Goal: Information Seeking & Learning: Understand process/instructions

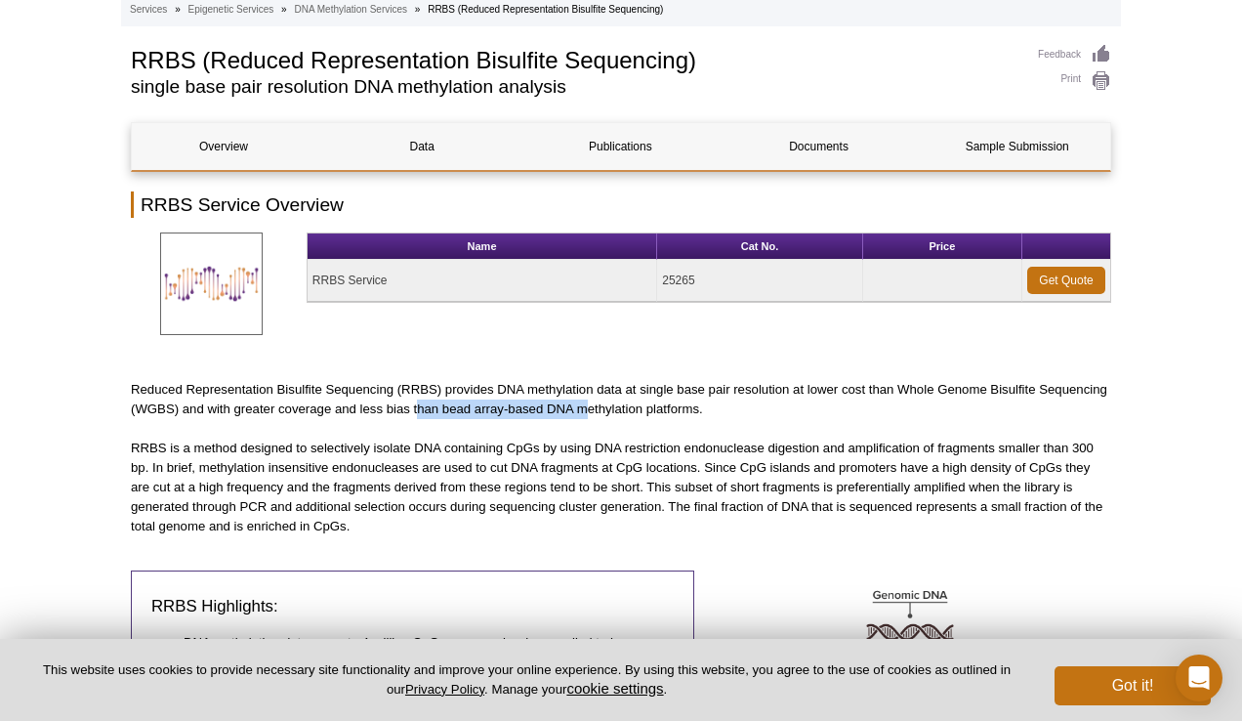
drag, startPoint x: 489, startPoint y: 408, endPoint x: 644, endPoint y: 429, distance: 156.6
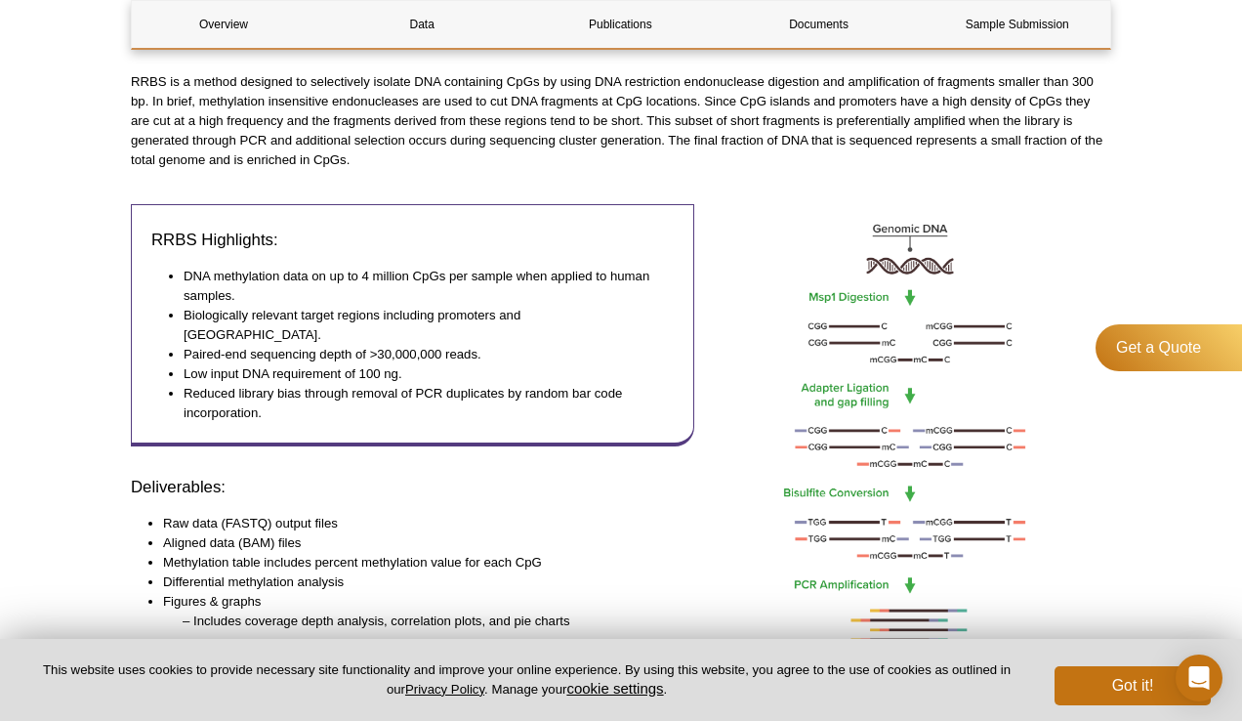
scroll to position [538, 0]
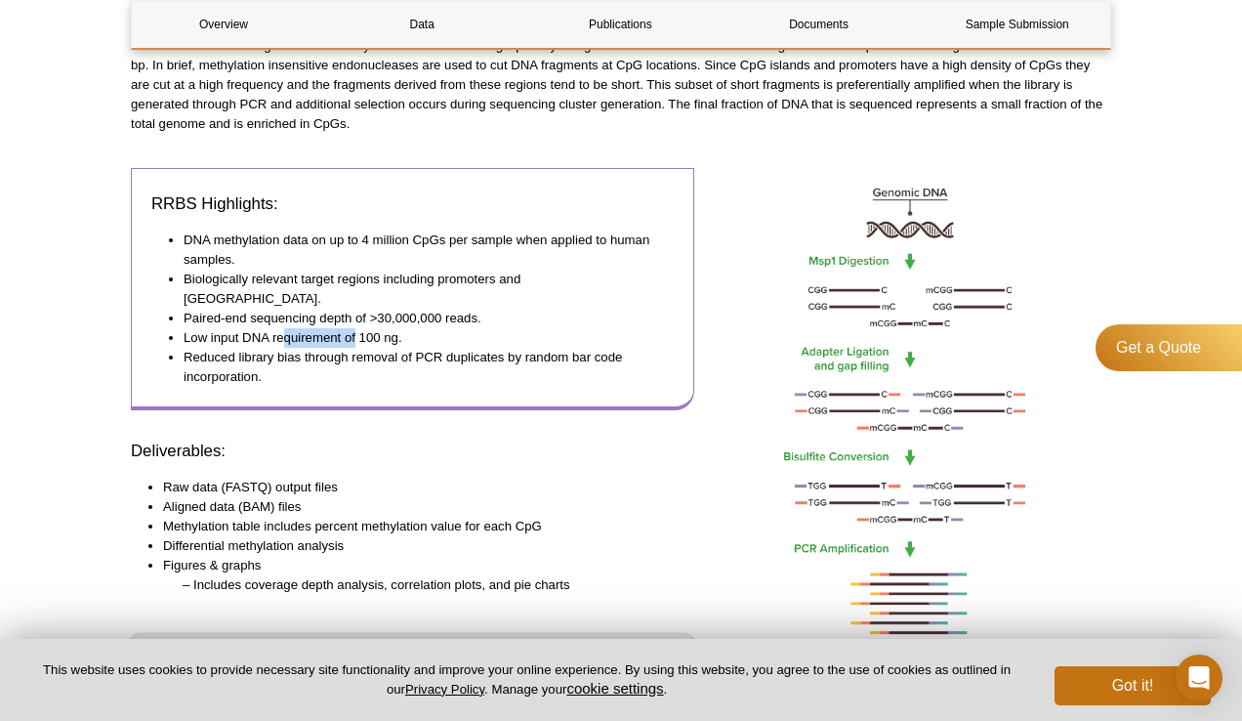
drag, startPoint x: 288, startPoint y: 318, endPoint x: 357, endPoint y: 326, distance: 69.8
click at [356, 328] on li "Low input DNA requirement of 100 ng." at bounding box center [419, 338] width 471 height 20
click at [357, 328] on li "Low input DNA requirement of 100 ng." at bounding box center [419, 338] width 471 height 20
drag, startPoint x: 271, startPoint y: 317, endPoint x: 372, endPoint y: 336, distance: 102.3
click at [368, 335] on ul "DNA methylation data on up to 4 million CpGs per sample when applied to human s…" at bounding box center [402, 308] width 503 height 156
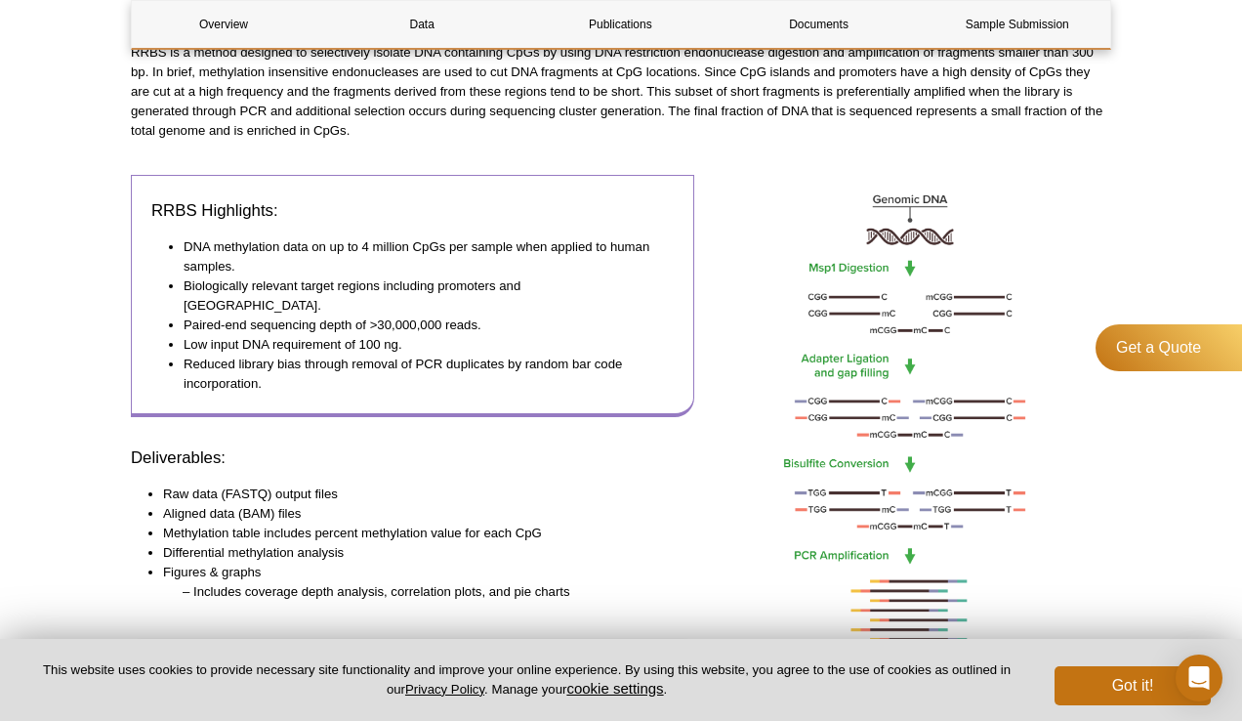
click at [372, 354] on li "Reduced library bias through removal of PCR duplicates by random bar code incor…" at bounding box center [419, 373] width 471 height 39
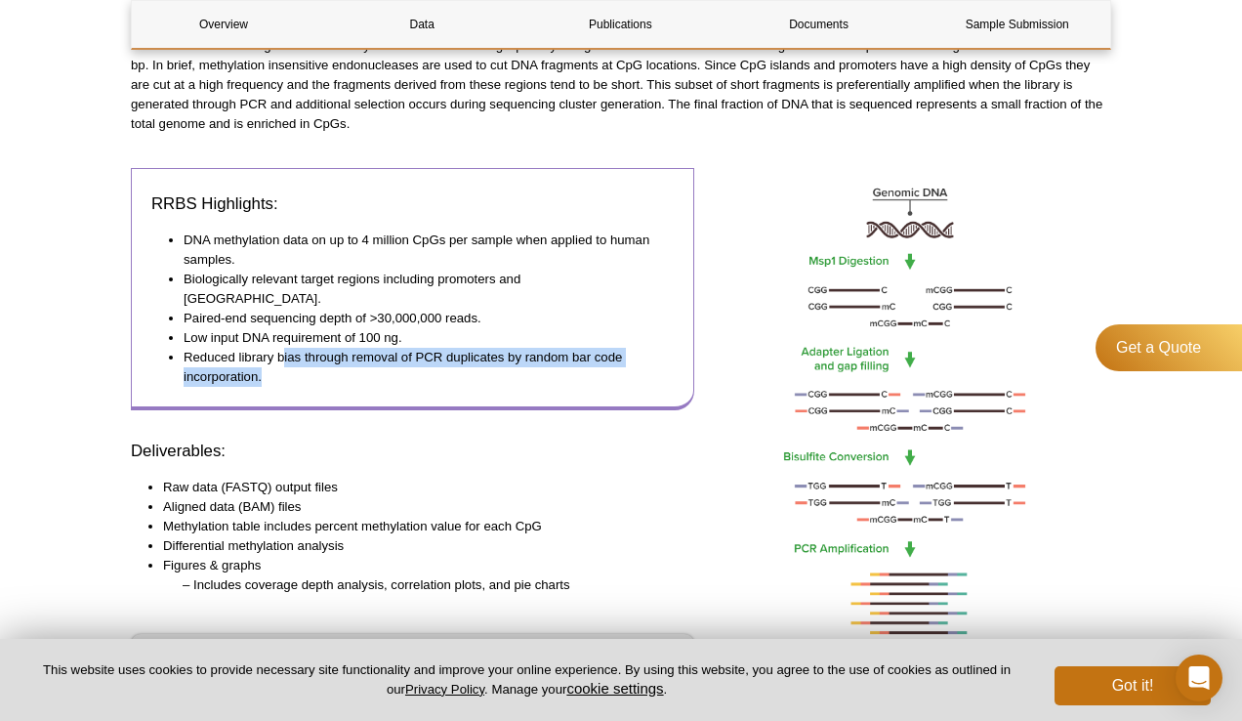
drag, startPoint x: 312, startPoint y: 331, endPoint x: 413, endPoint y: 351, distance: 102.6
click at [413, 351] on li "Reduced library bias through removal of PCR duplicates by random bar code incor…" at bounding box center [419, 367] width 471 height 39
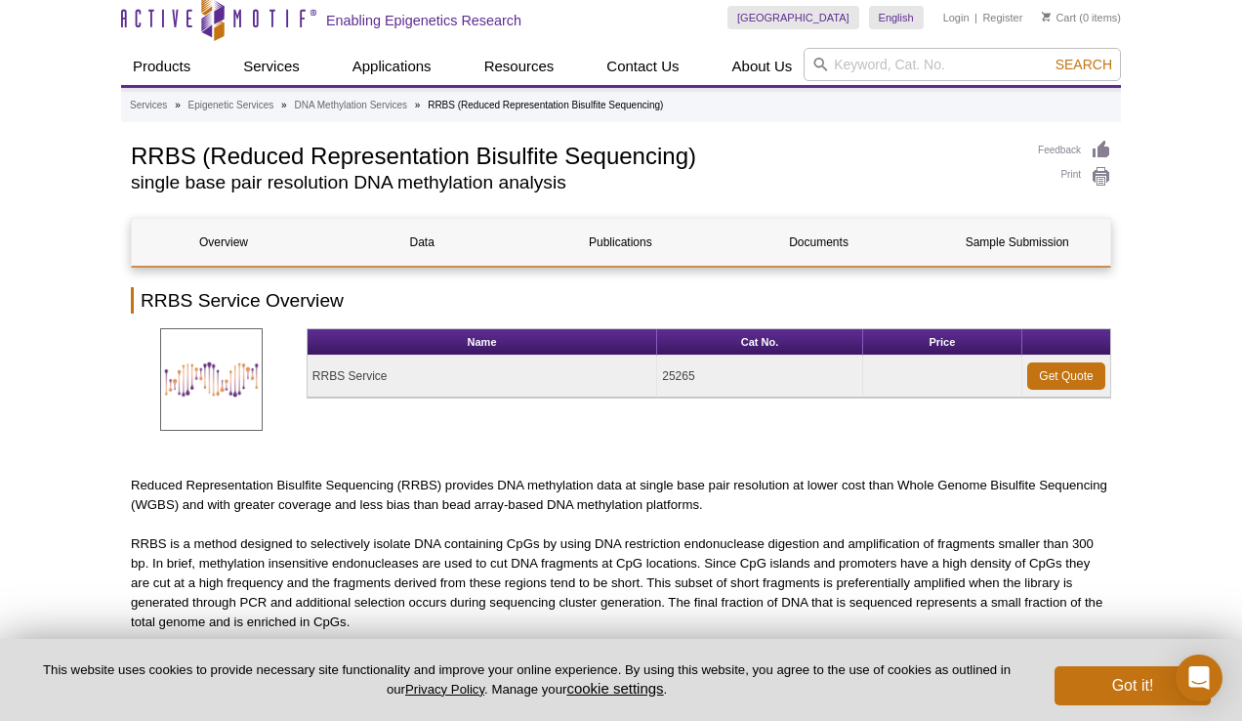
scroll to position [0, 0]
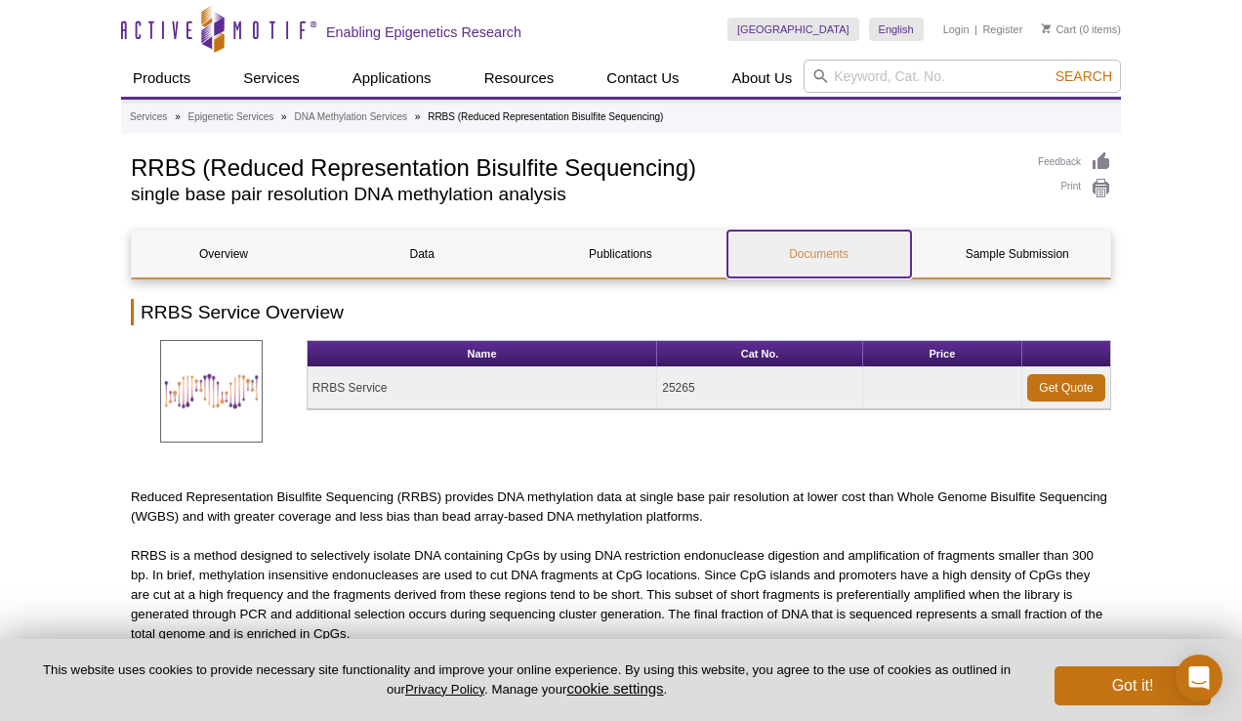
click at [853, 242] on link "Documents" at bounding box center [819, 253] width 184 height 47
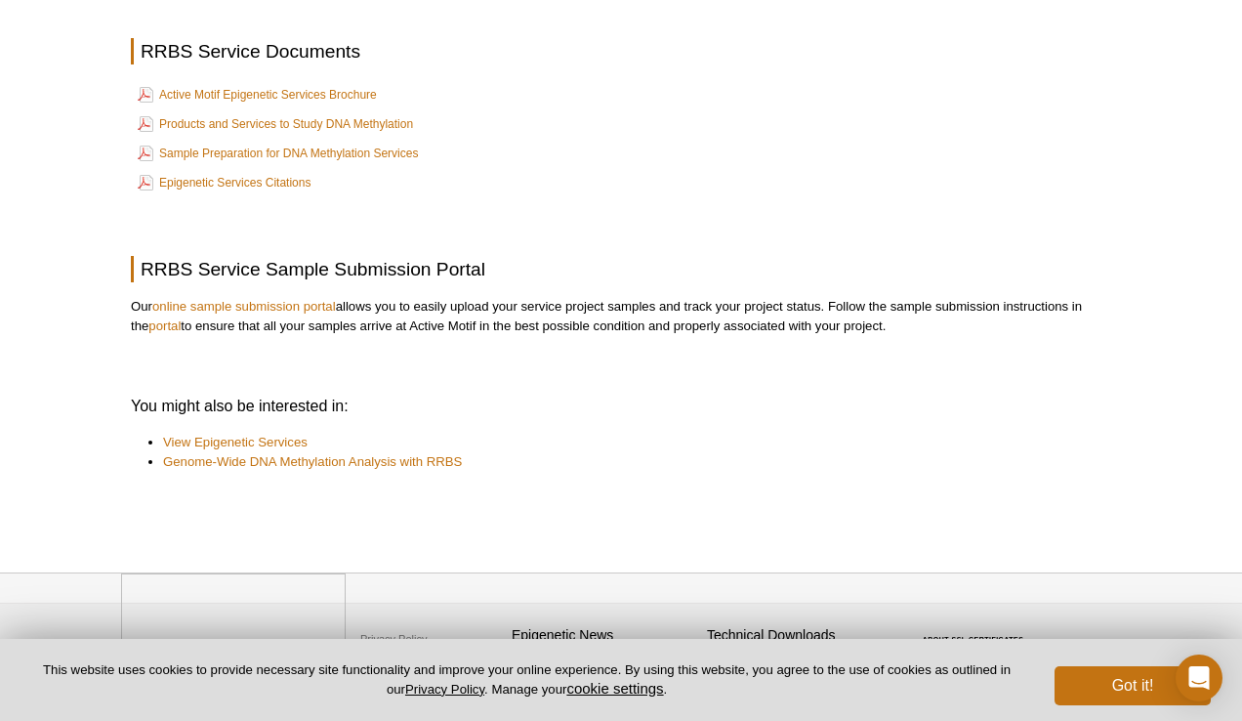
scroll to position [3384, 0]
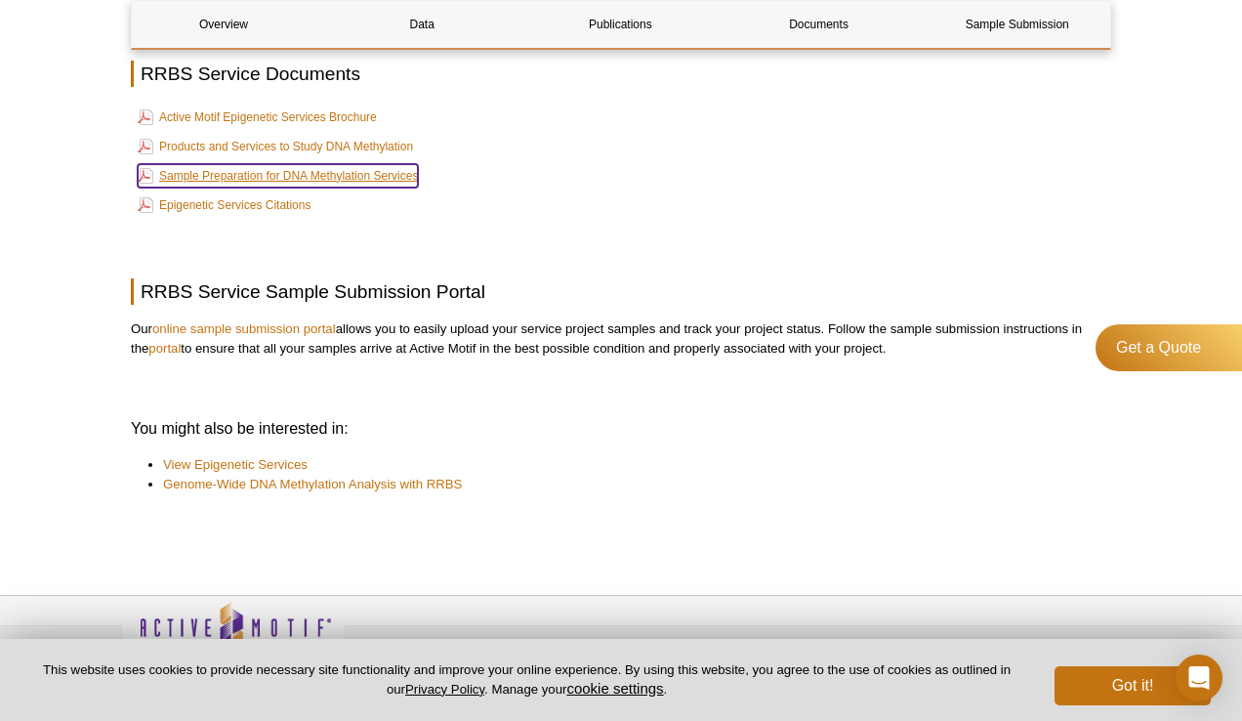
click at [323, 179] on link "Sample Preparation for DNA Methylation Services" at bounding box center [278, 175] width 280 height 23
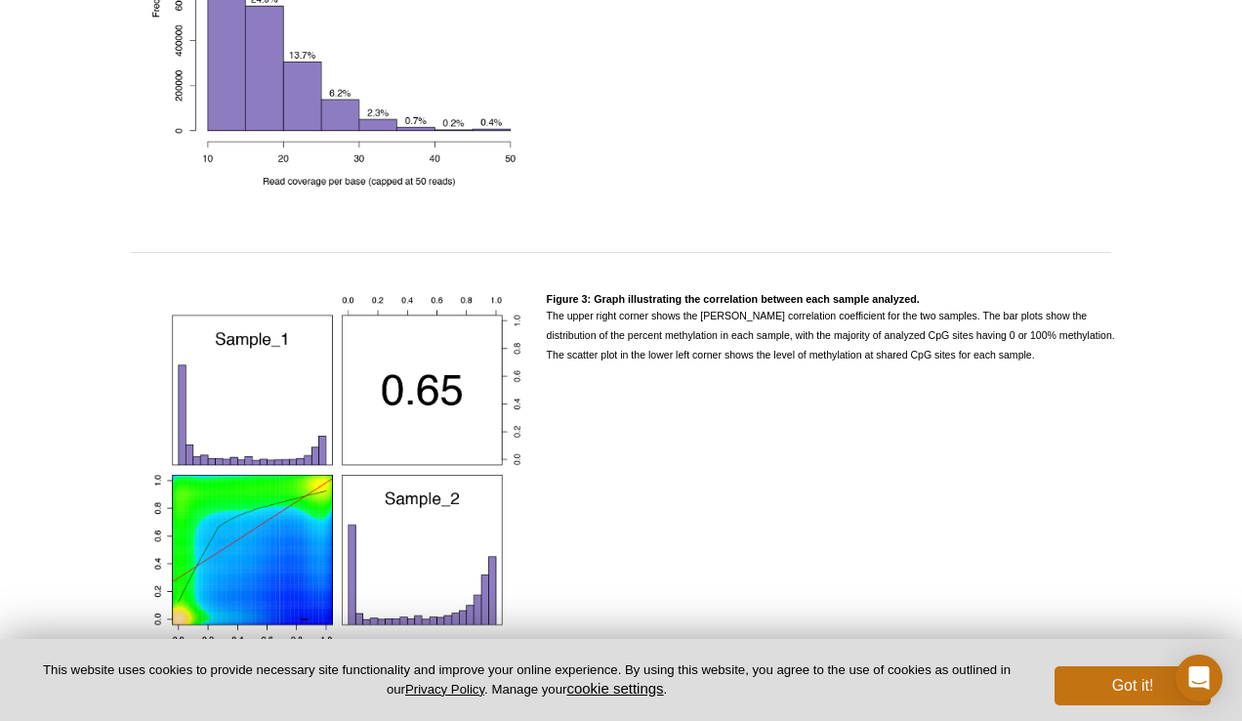
scroll to position [0, 0]
